Goal: Task Accomplishment & Management: Manage account settings

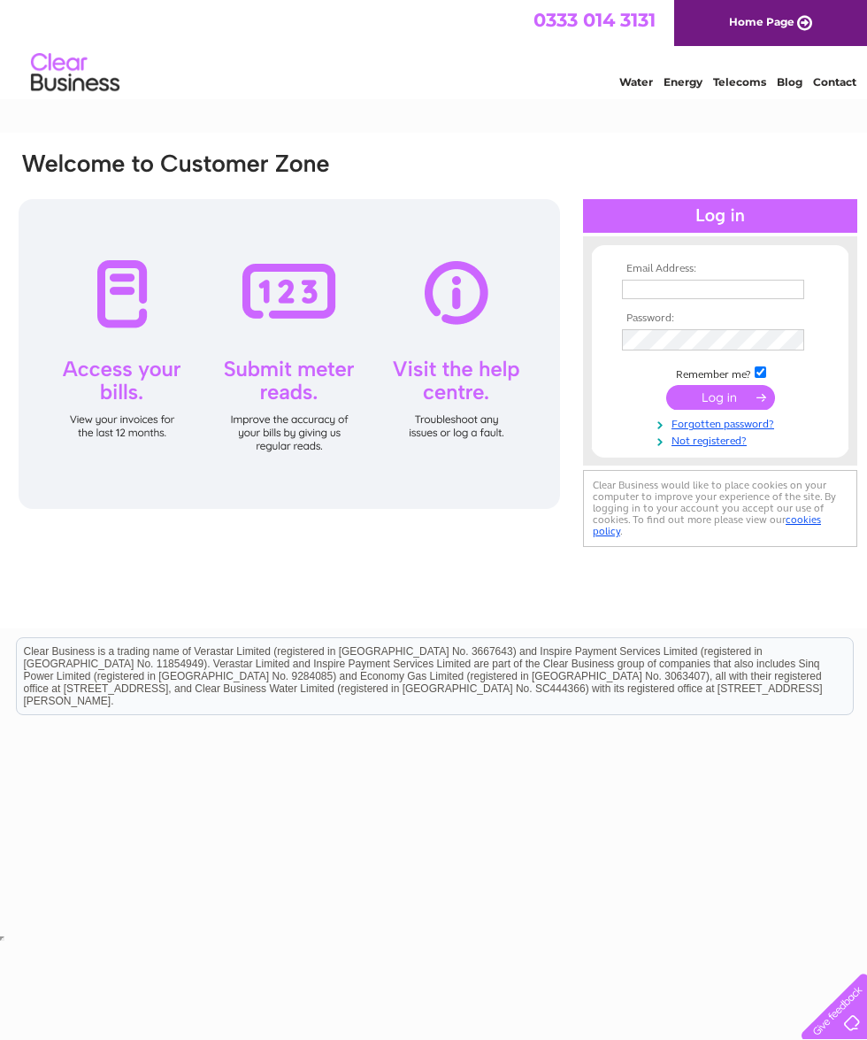
click at [674, 280] on input "text" at bounding box center [713, 289] width 182 height 19
type input "[EMAIL_ADDRESS][DOMAIN_NAME]"
click at [722, 403] on input "submit" at bounding box center [720, 399] width 109 height 25
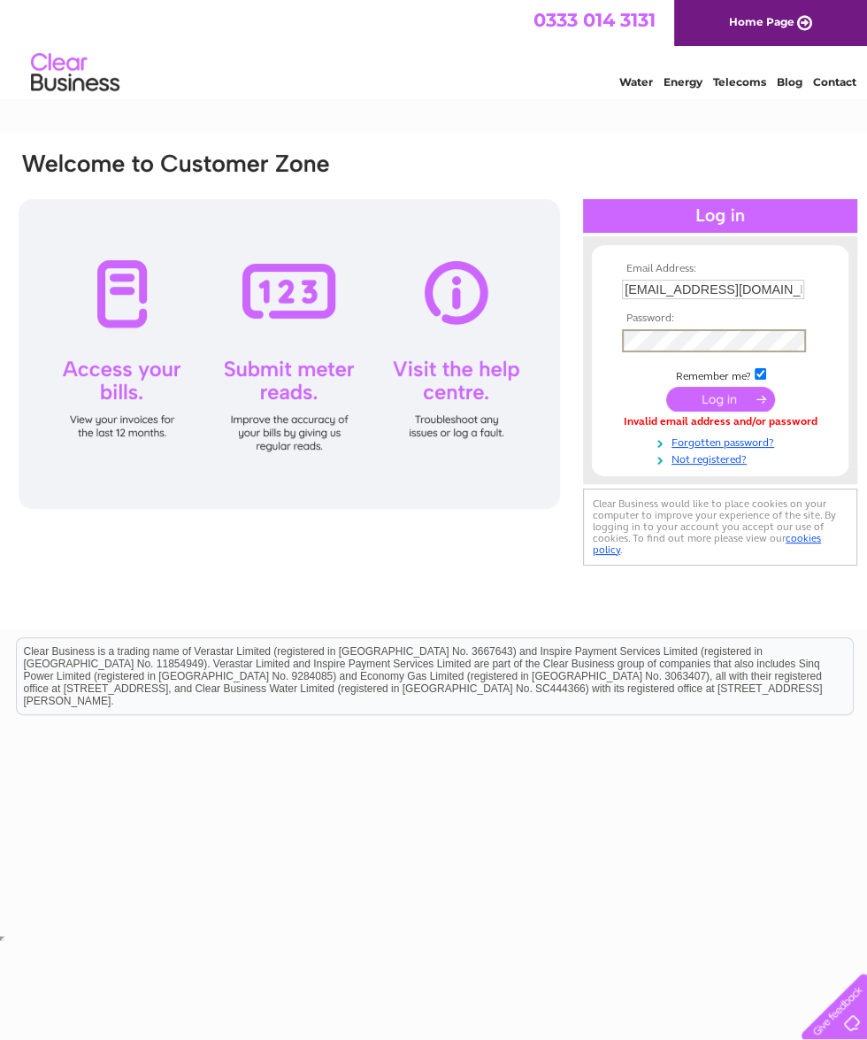
click at [719, 400] on input "submit" at bounding box center [720, 399] width 109 height 25
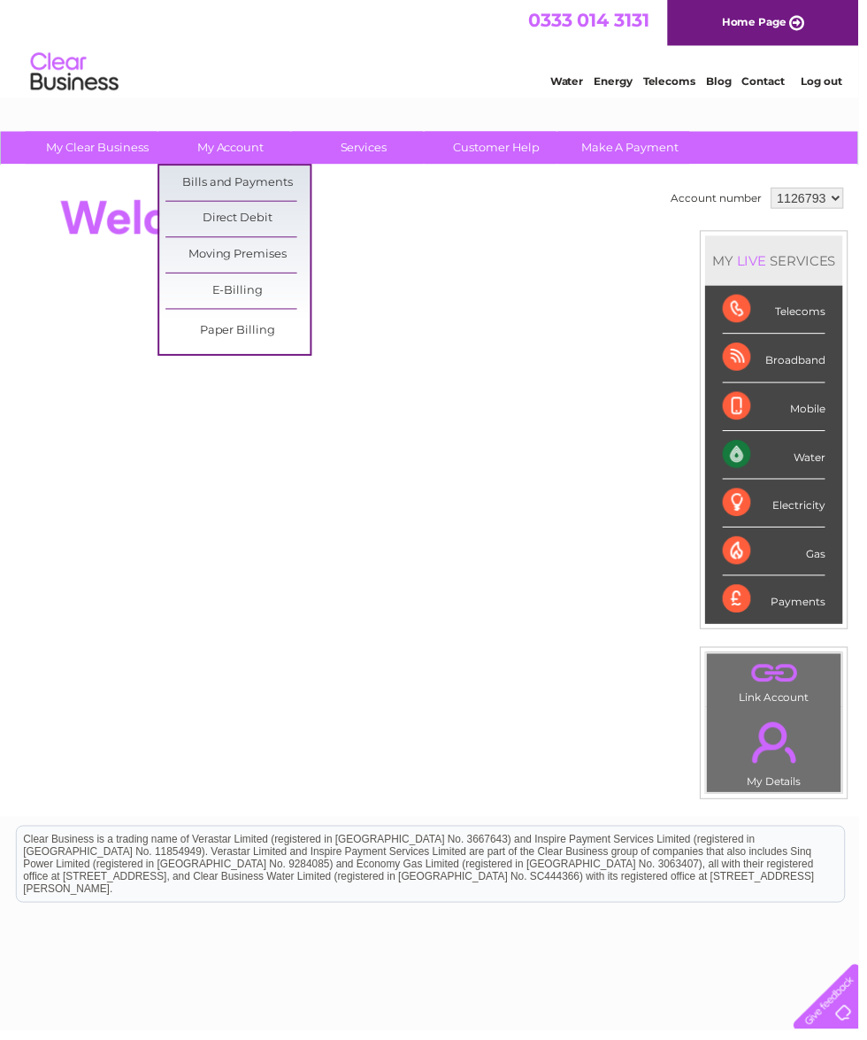
click at [233, 188] on link "Bills and Payments" at bounding box center [240, 184] width 146 height 35
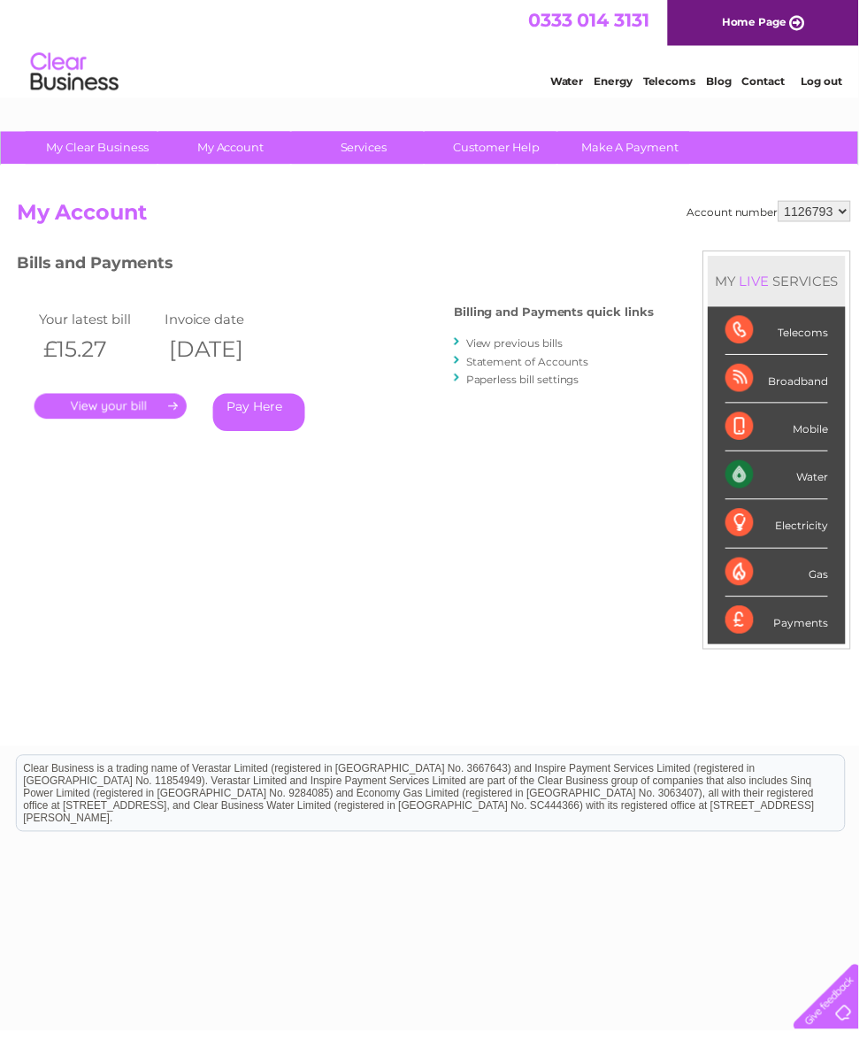
click at [102, 407] on link "." at bounding box center [112, 410] width 154 height 26
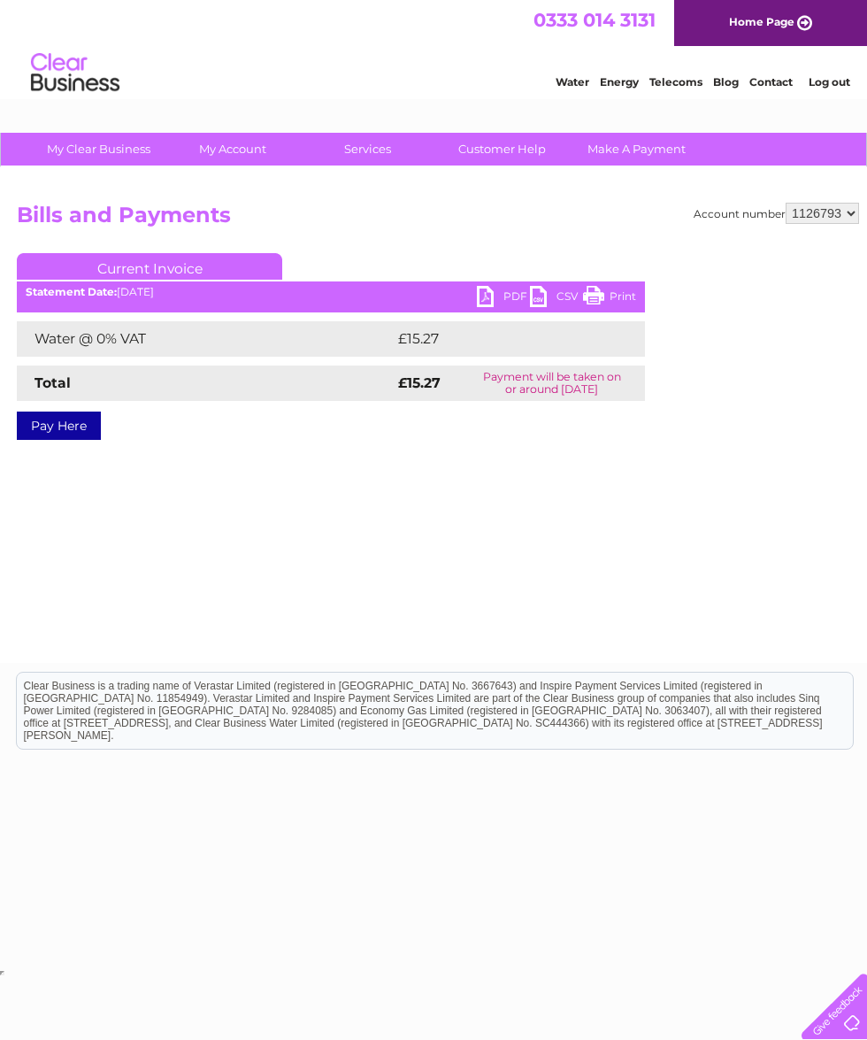
click at [497, 288] on link "PDF" at bounding box center [503, 299] width 53 height 26
